Goal: Feedback & Contribution: Submit feedback/report problem

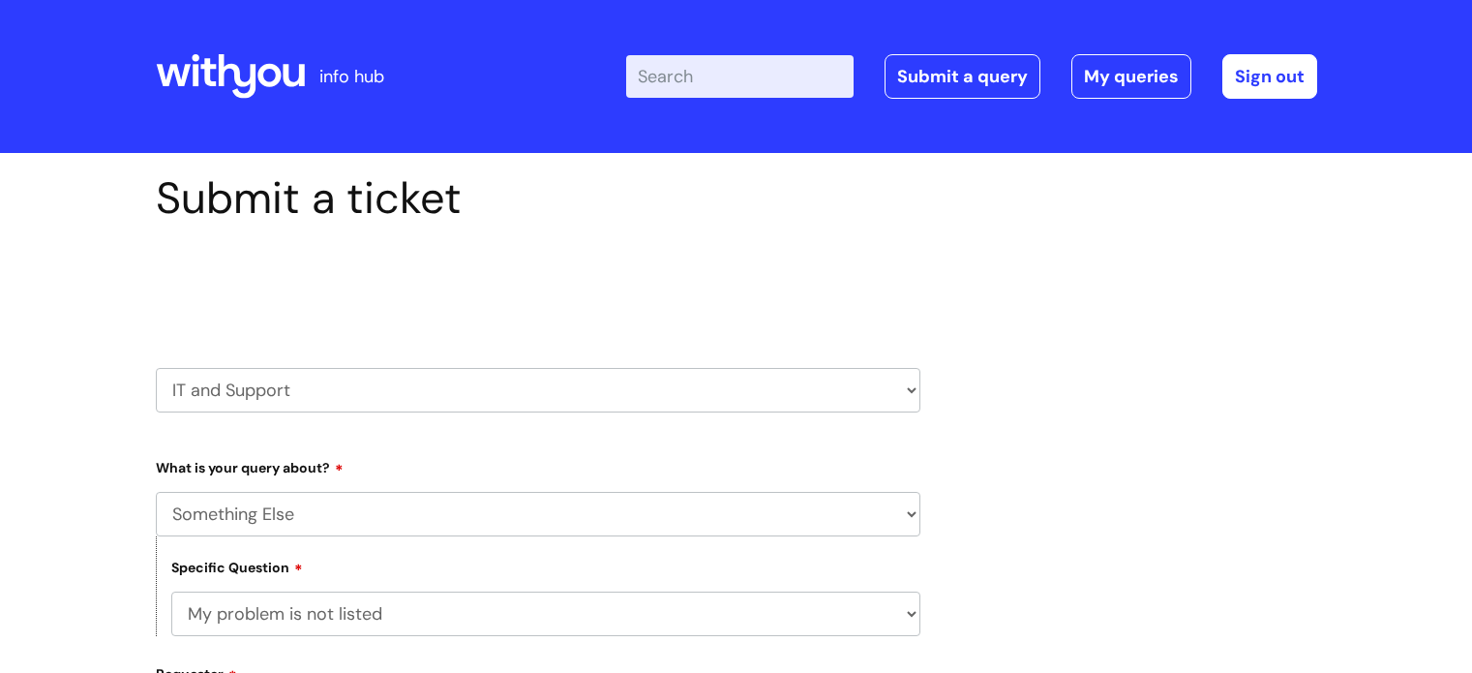
select select "Something Else"
select select "My problem is not listed"
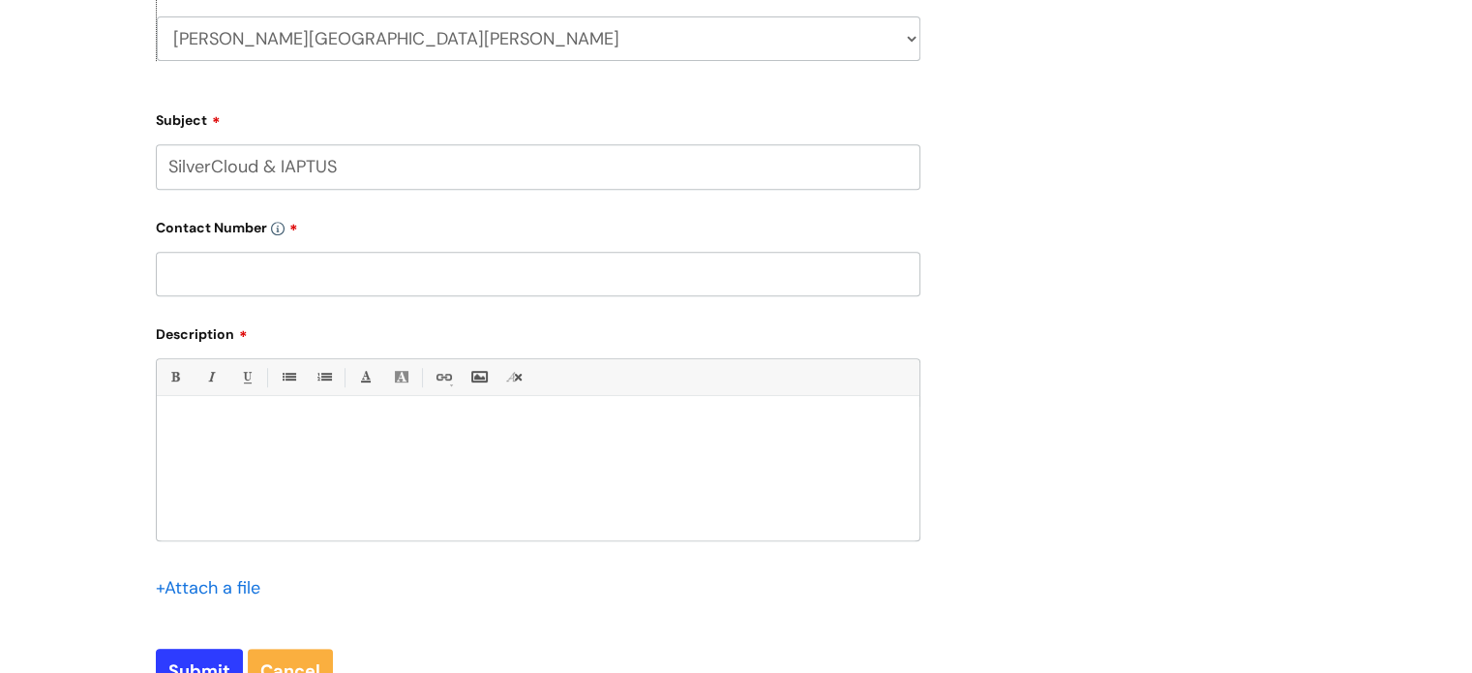
scroll to position [925, 0]
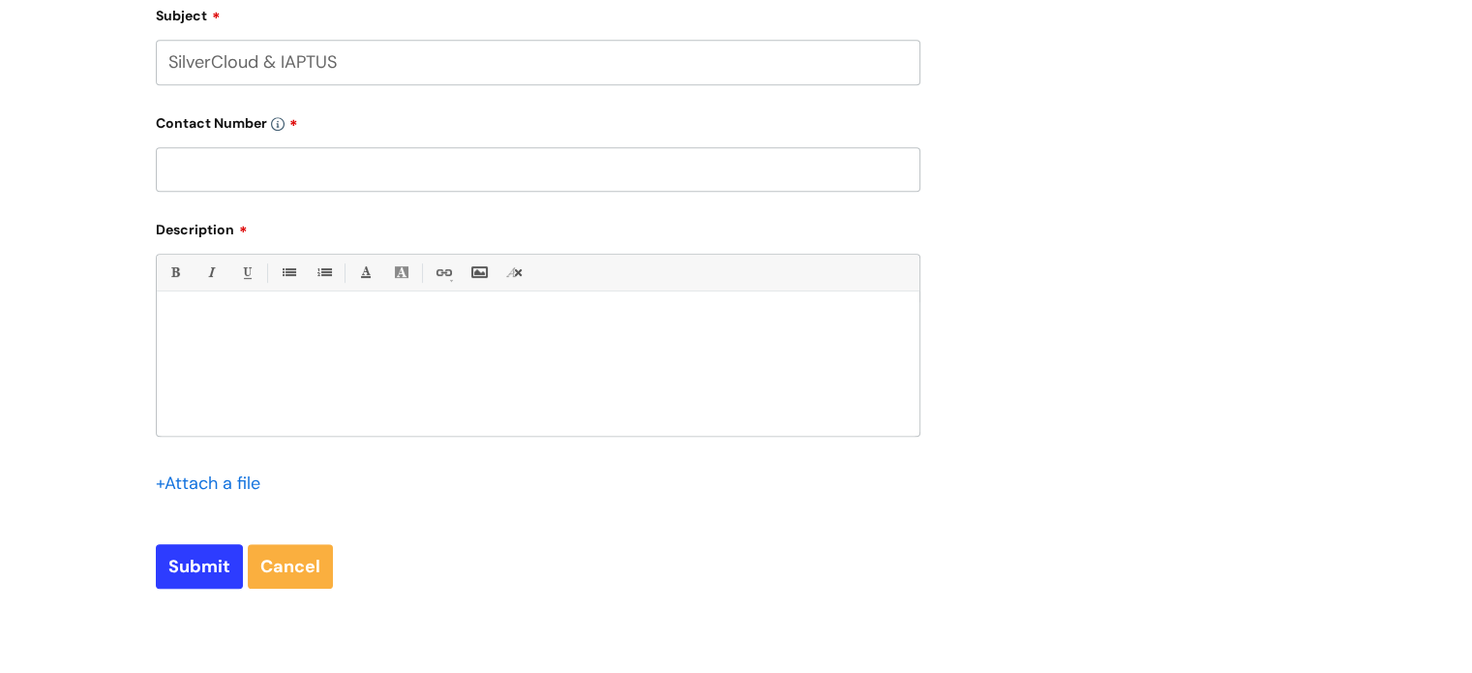
click at [585, 355] on div at bounding box center [538, 369] width 763 height 134
paste div
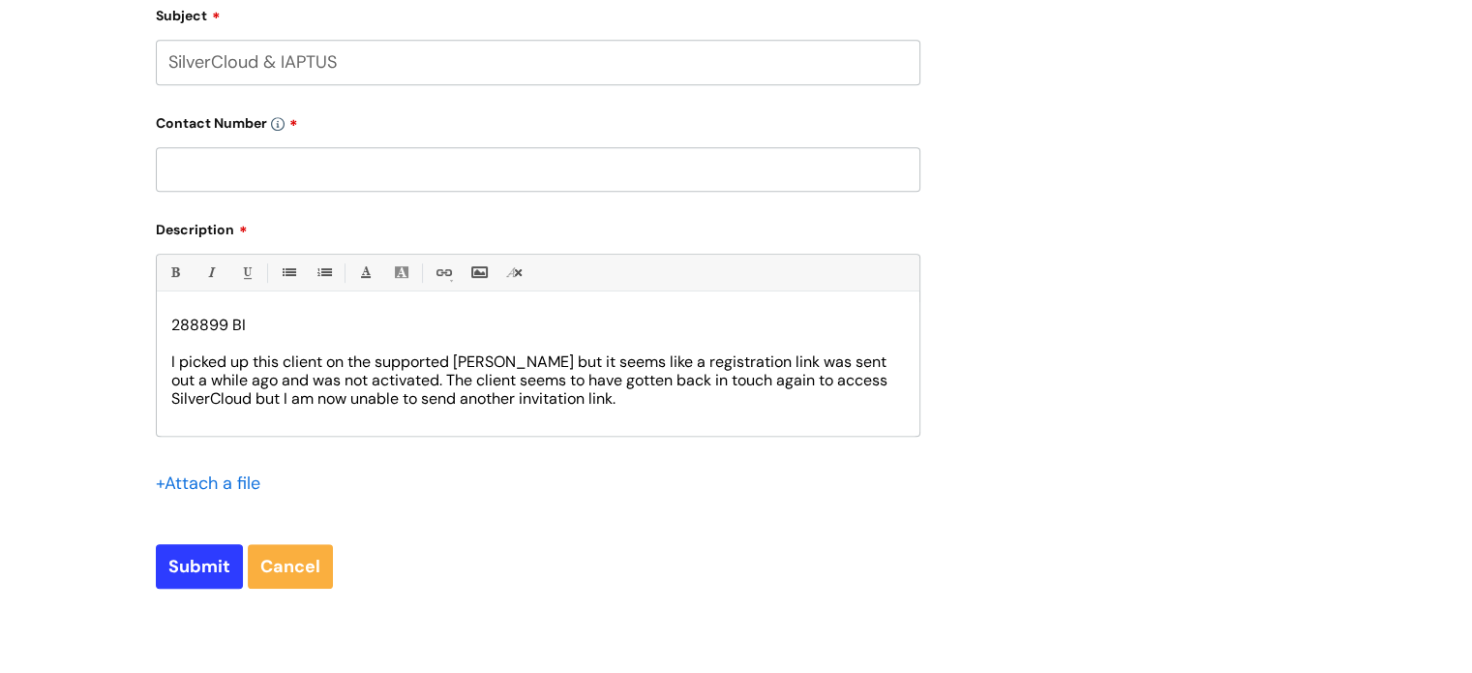
click at [786, 364] on span "I picked up this client on the supported [PERSON_NAME] but it seems like a regi…" at bounding box center [531, 379] width 720 height 57
click at [652, 403] on p "I picked up this client on the supported [PERSON_NAME] but it seems like an inv…" at bounding box center [538, 380] width 734 height 55
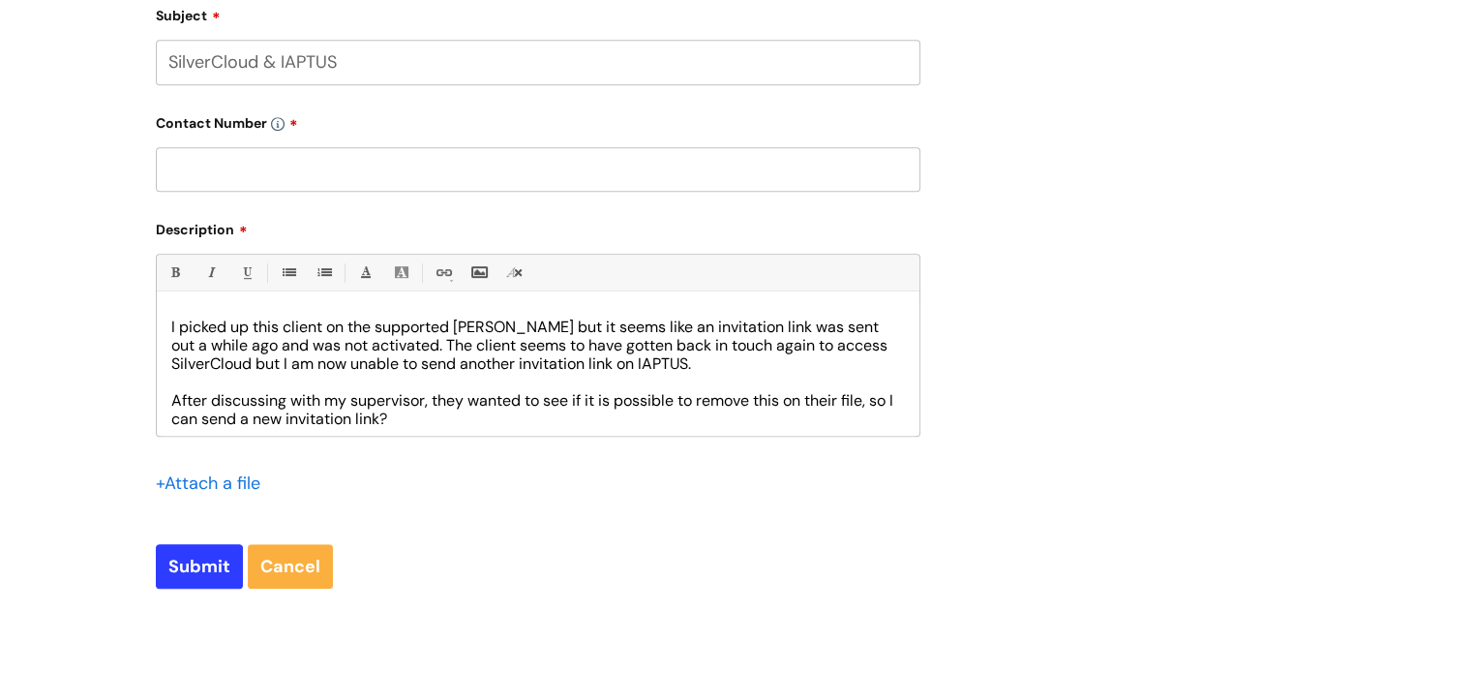
scroll to position [0, 0]
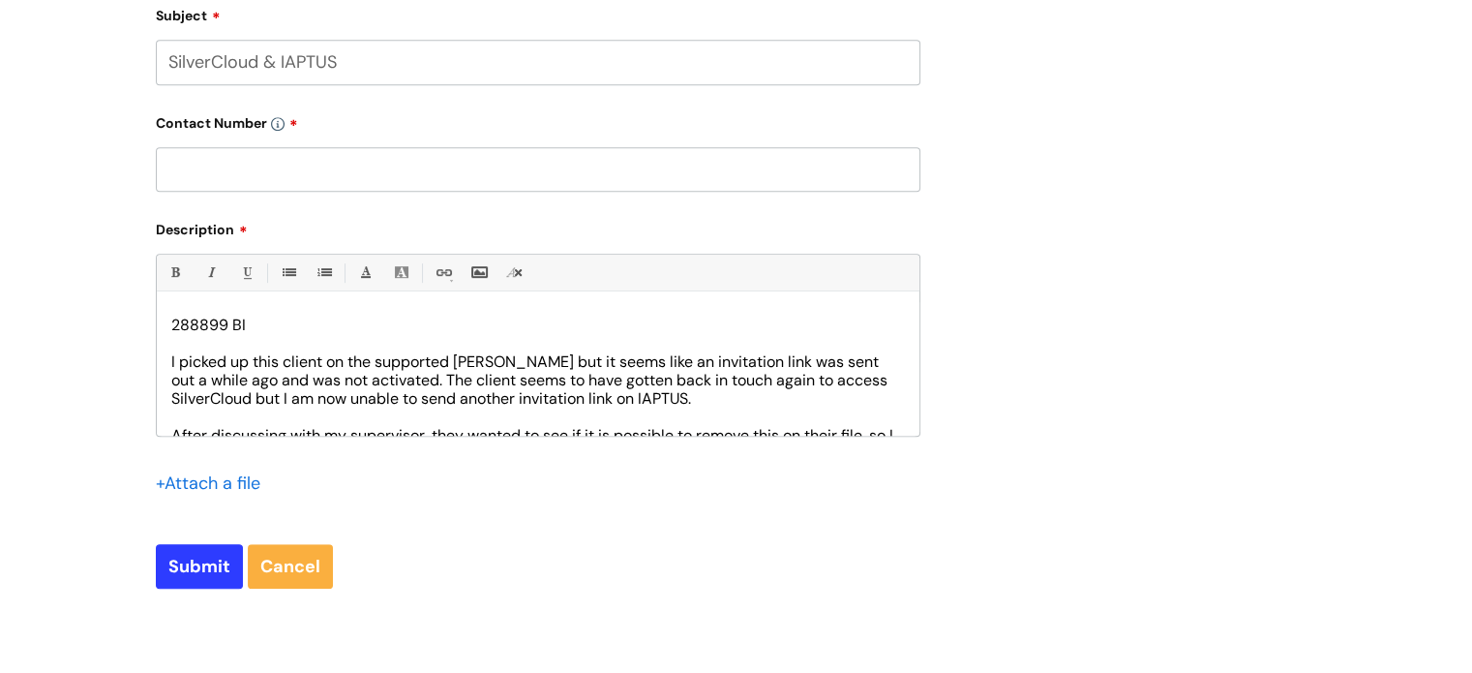
click at [547, 169] on input "text" at bounding box center [538, 169] width 765 height 45
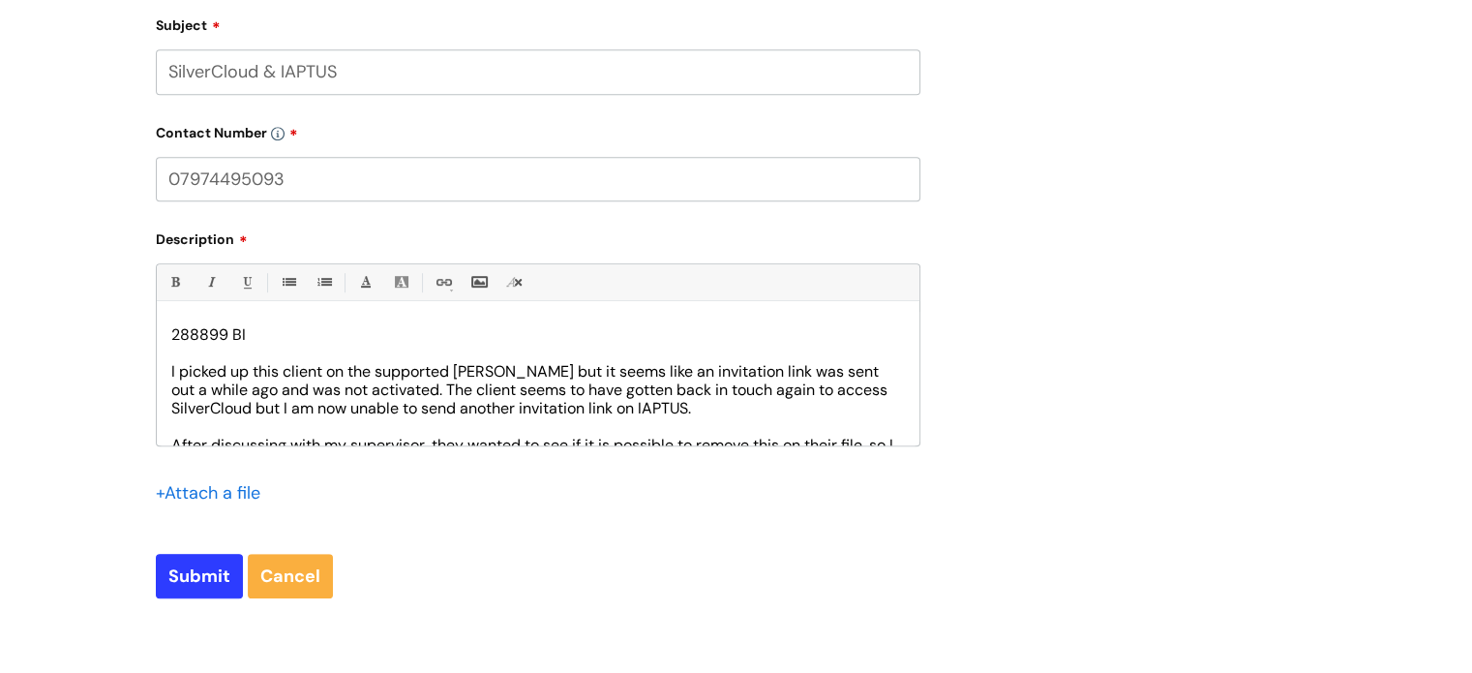
scroll to position [1003, 0]
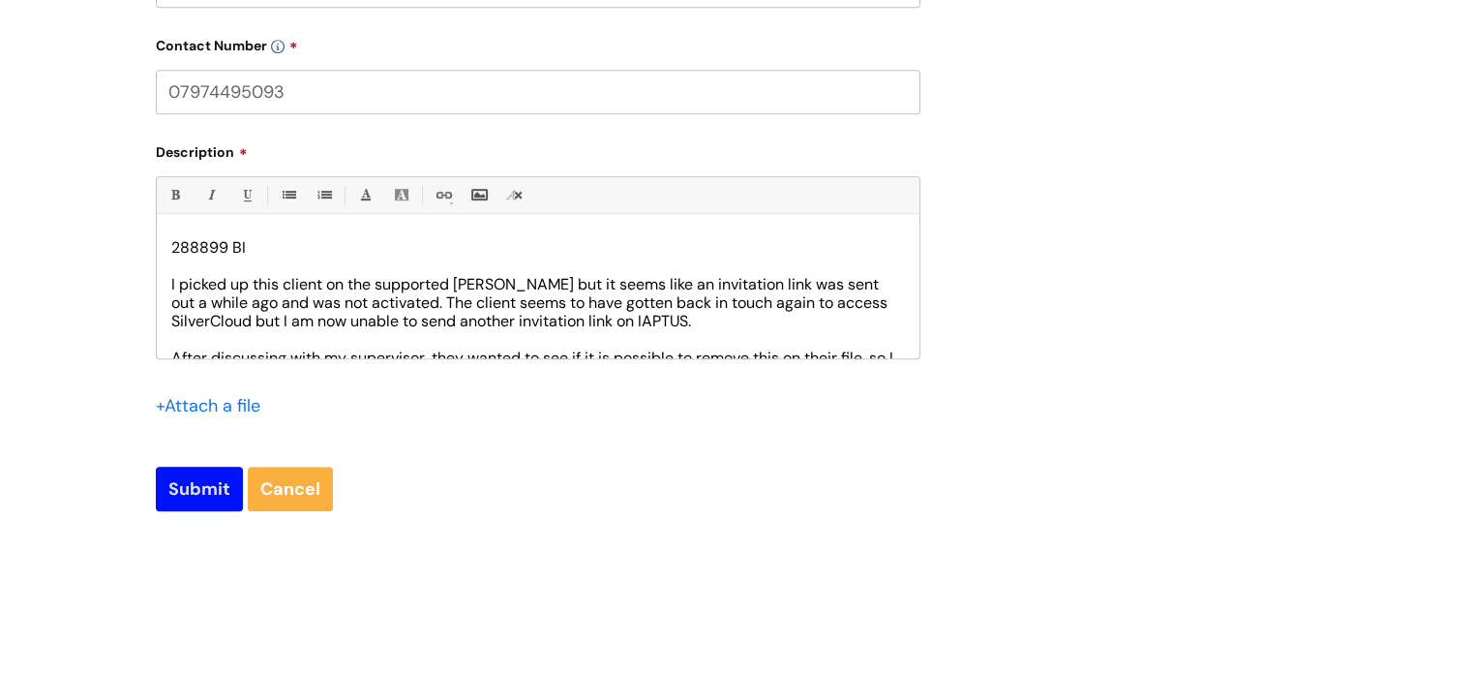
type input "07974495093"
click at [205, 493] on input "Submit" at bounding box center [199, 489] width 87 height 45
type input "Please Wait..."
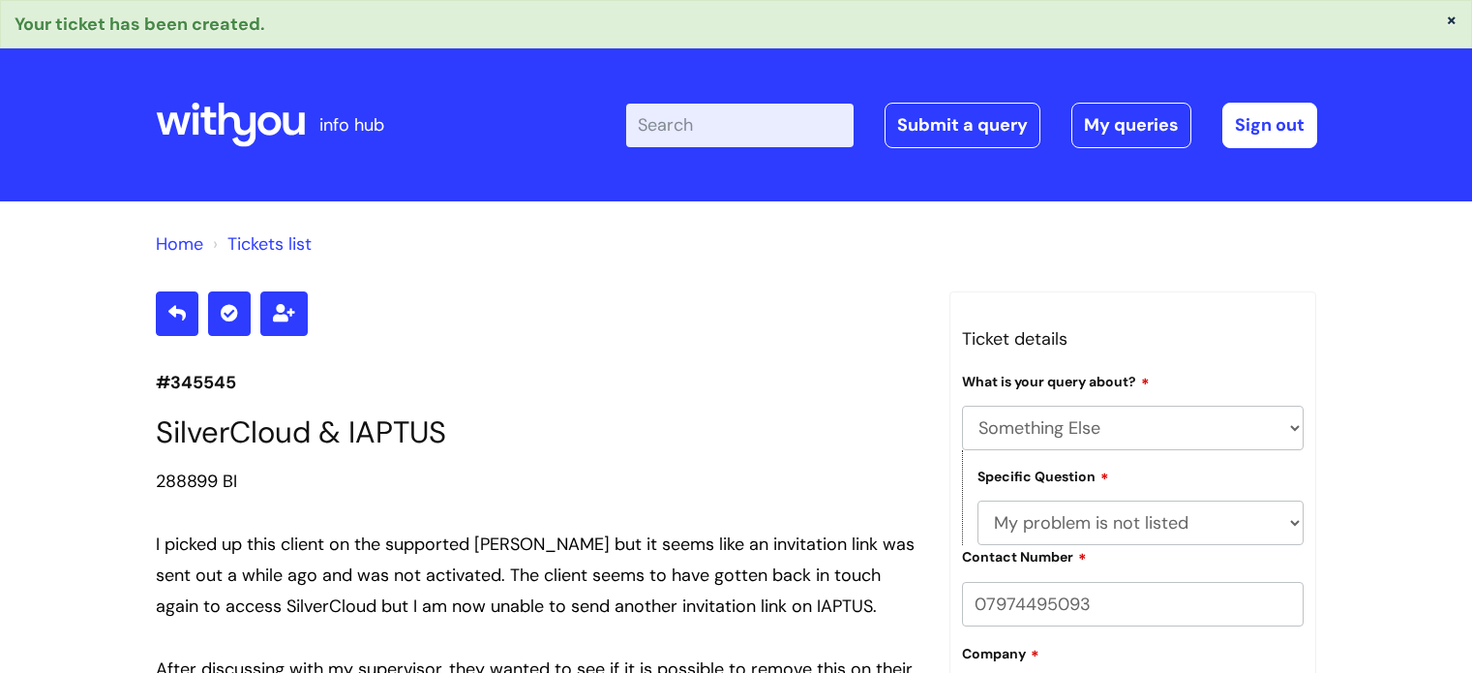
select select "Something Else"
select select "My problem is not listed"
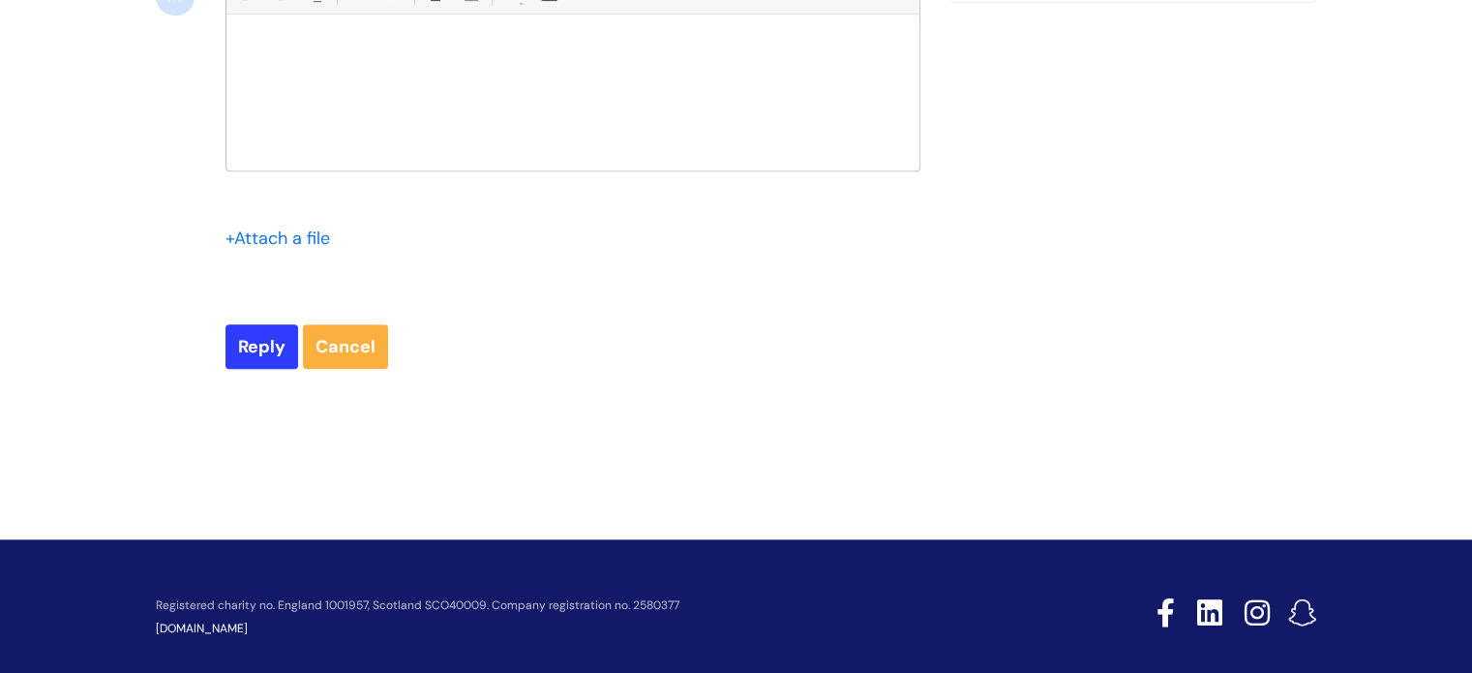
scroll to position [822, 0]
